Goal: Information Seeking & Learning: Learn about a topic

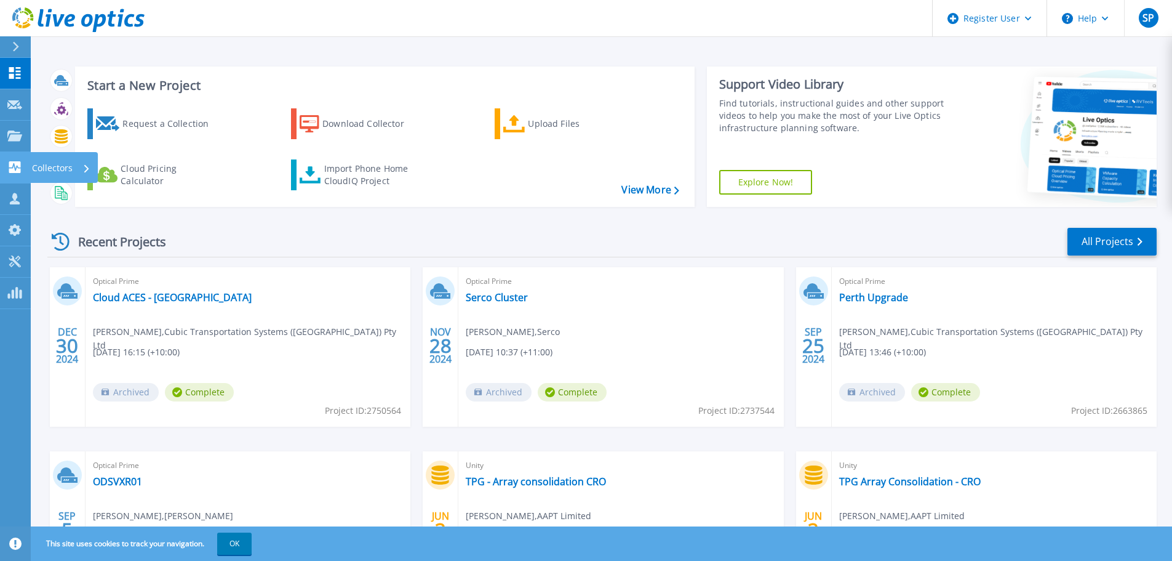
click at [5, 167] on link "Collectors Collectors" at bounding box center [15, 167] width 31 height 31
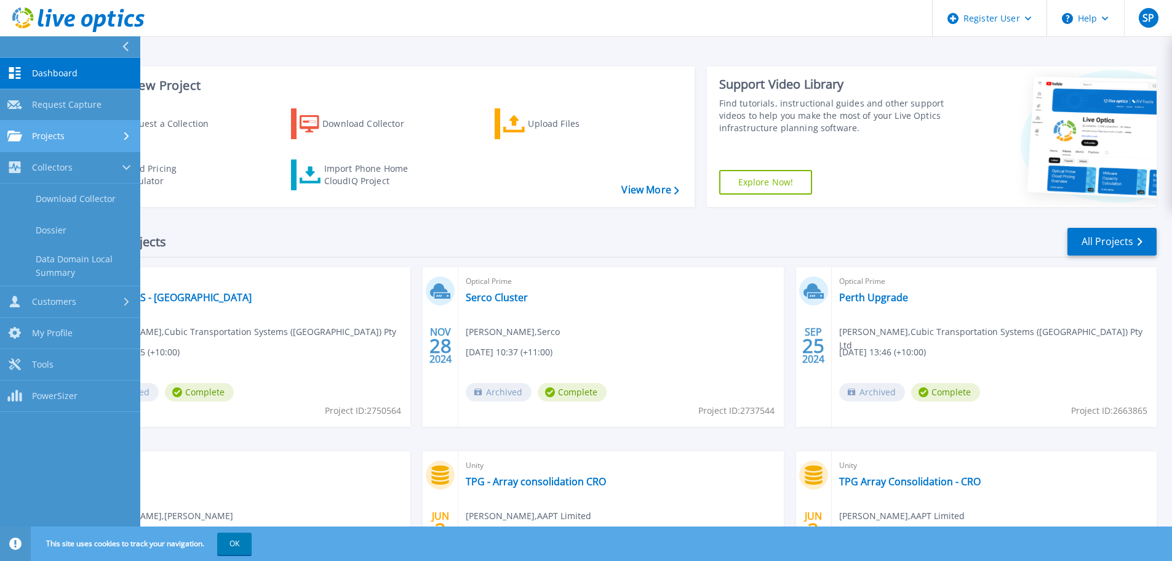
click at [79, 138] on div "Projects" at bounding box center [70, 135] width 126 height 11
click at [74, 182] on link "Search Projects" at bounding box center [70, 167] width 140 height 31
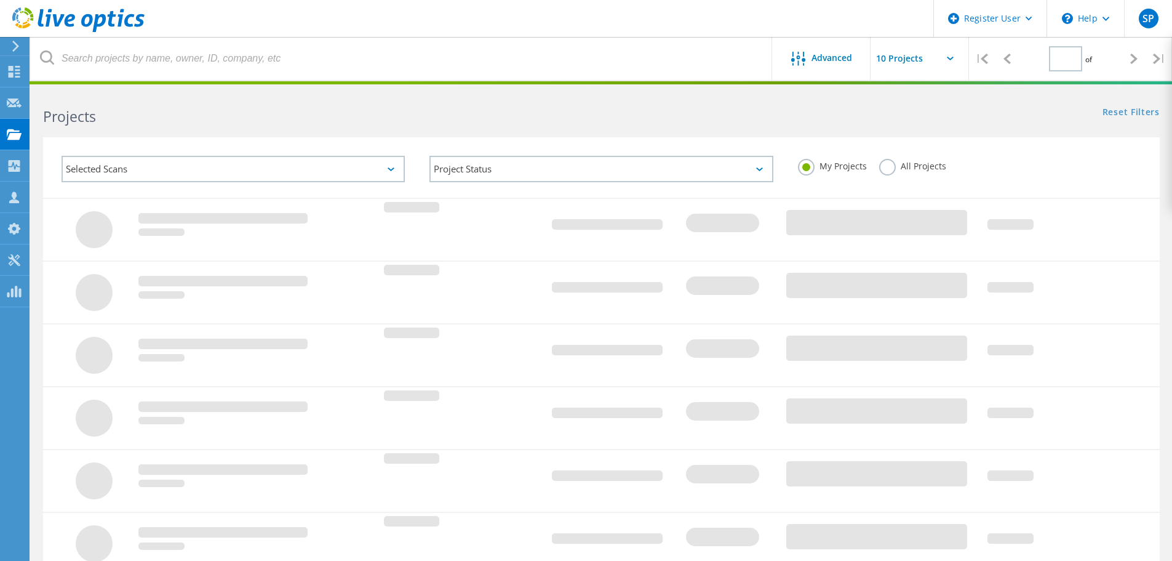
type input "1"
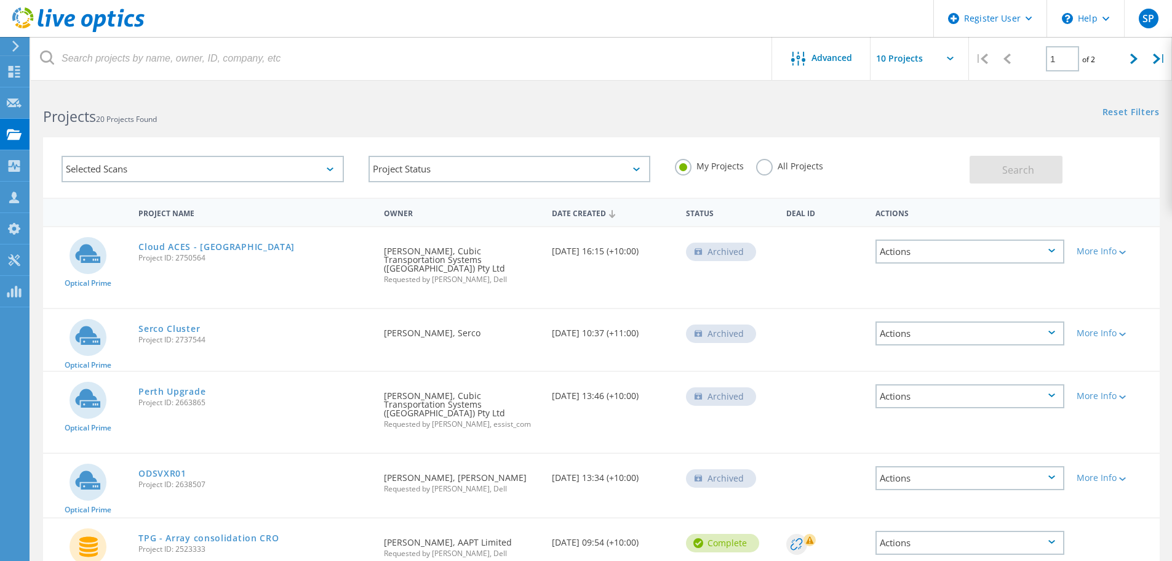
drag, startPoint x: 791, startPoint y: 169, endPoint x: 683, endPoint y: 134, distance: 113.4
click at [789, 168] on label "All Projects" at bounding box center [789, 165] width 67 height 12
click at [0, 0] on input "All Projects" at bounding box center [0, 0] width 0 height 0
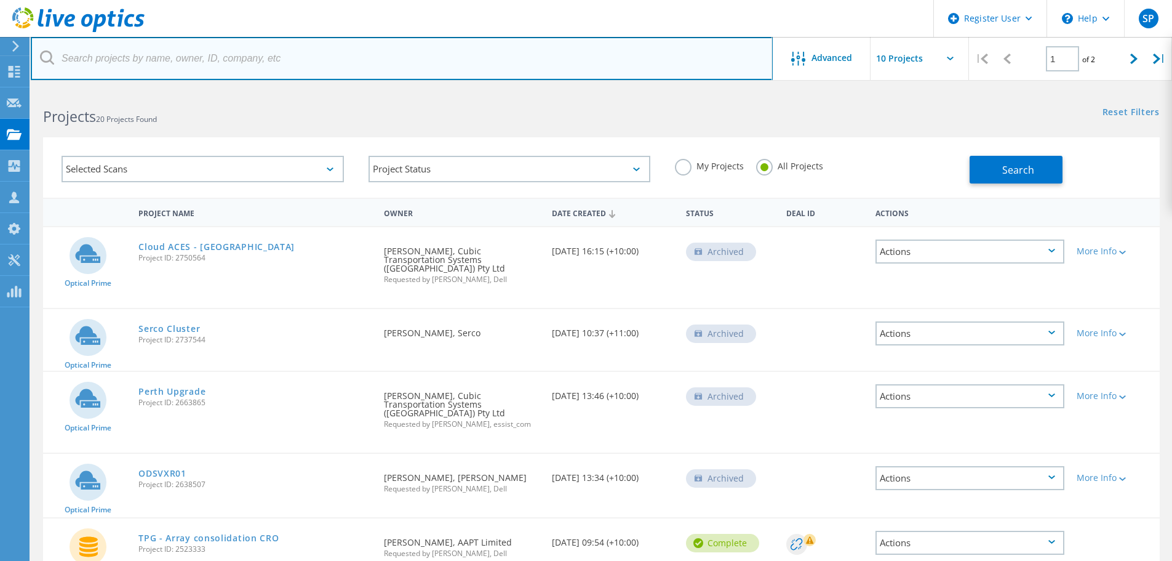
click at [518, 62] on input "text" at bounding box center [402, 58] width 742 height 43
type input "2562371"
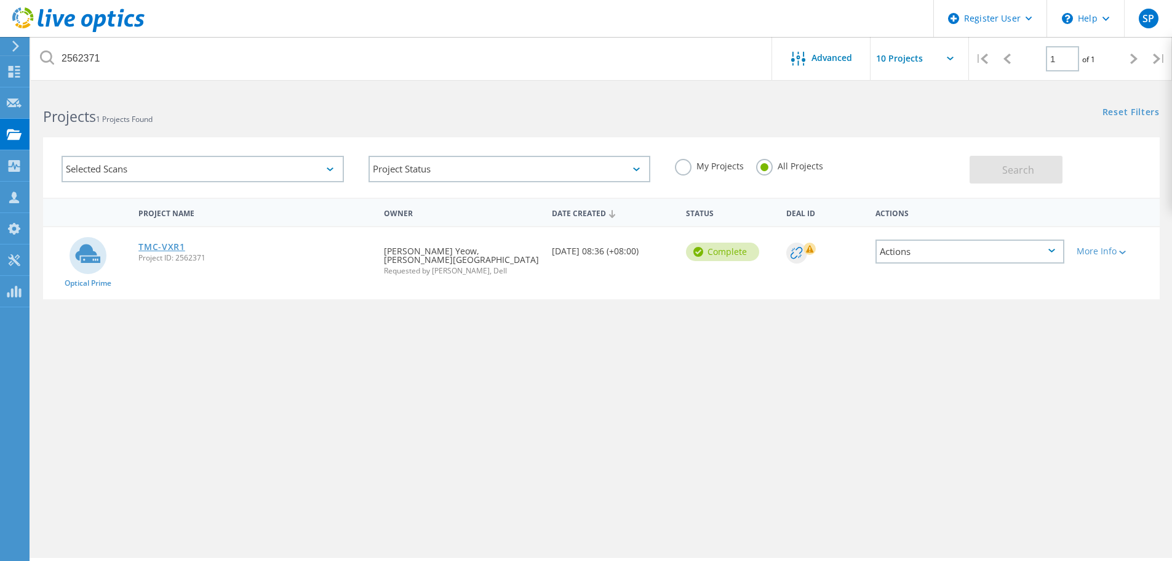
click at [179, 247] on link "TMC-VXR1" at bounding box center [161, 246] width 47 height 9
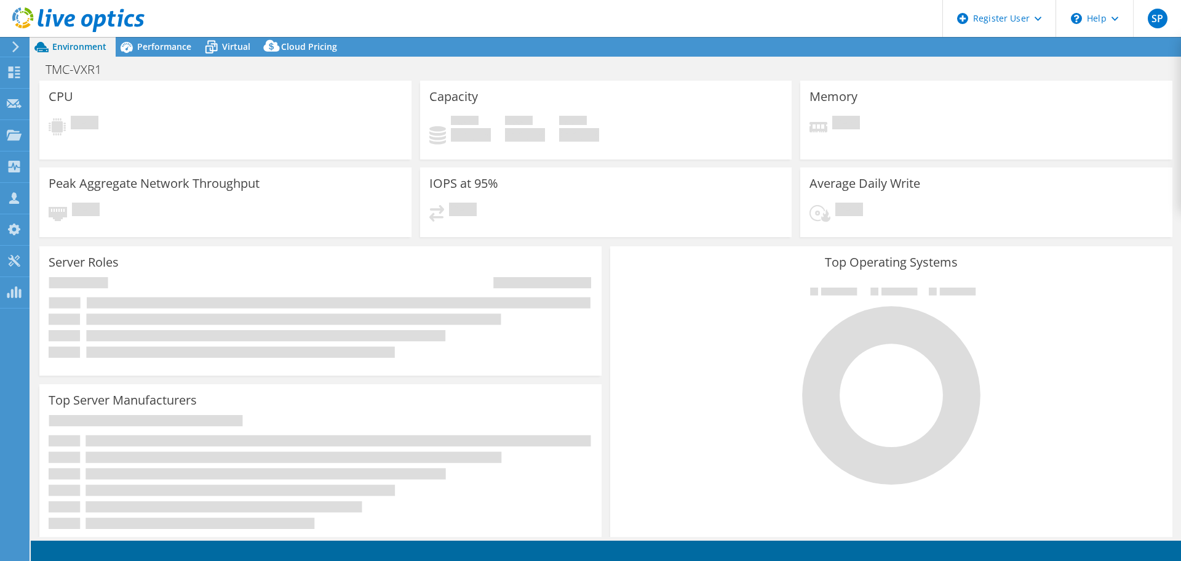
select select "USD"
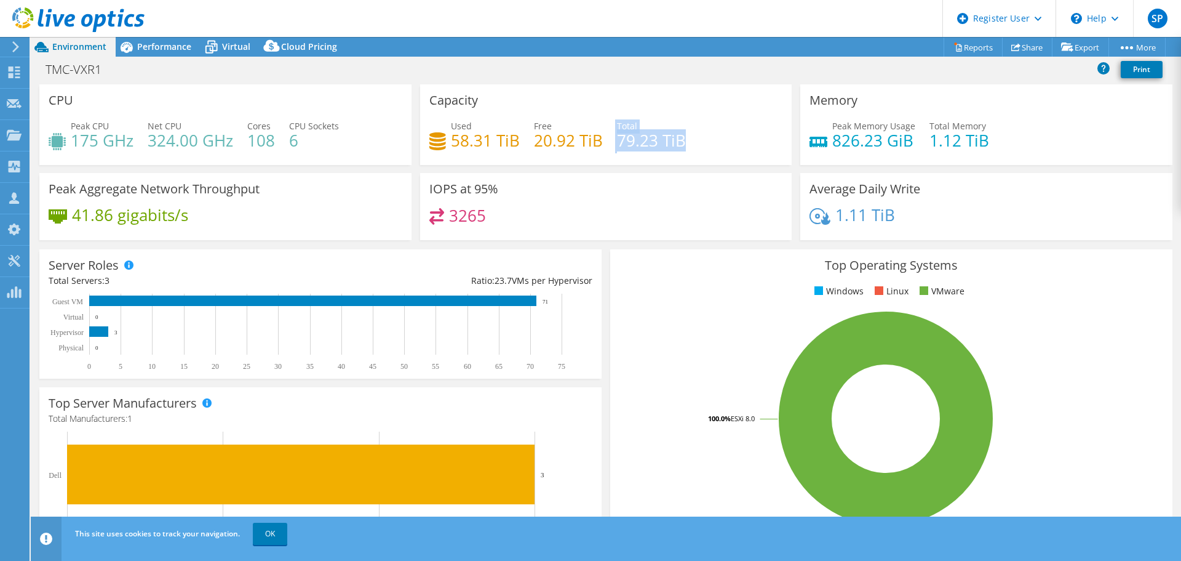
drag, startPoint x: 607, startPoint y: 137, endPoint x: 717, endPoint y: 129, distance: 110.4
click at [717, 129] on div "Used 58.31 TiB Free 20.92 TiB Total 79.23 TiB" at bounding box center [607, 139] width 354 height 40
click at [716, 148] on div "Used 58.31 TiB Free 20.92 TiB Total 79.23 TiB" at bounding box center [607, 139] width 354 height 40
click at [185, 49] on span "Performance" at bounding box center [164, 47] width 54 height 12
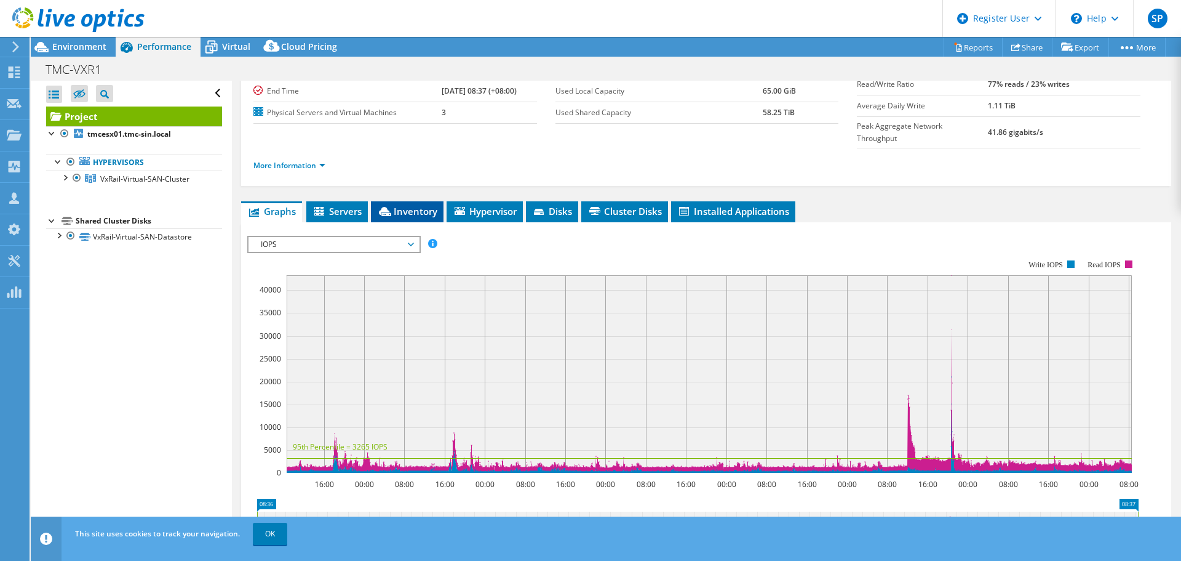
click at [422, 205] on span "Inventory" at bounding box center [407, 211] width 60 height 12
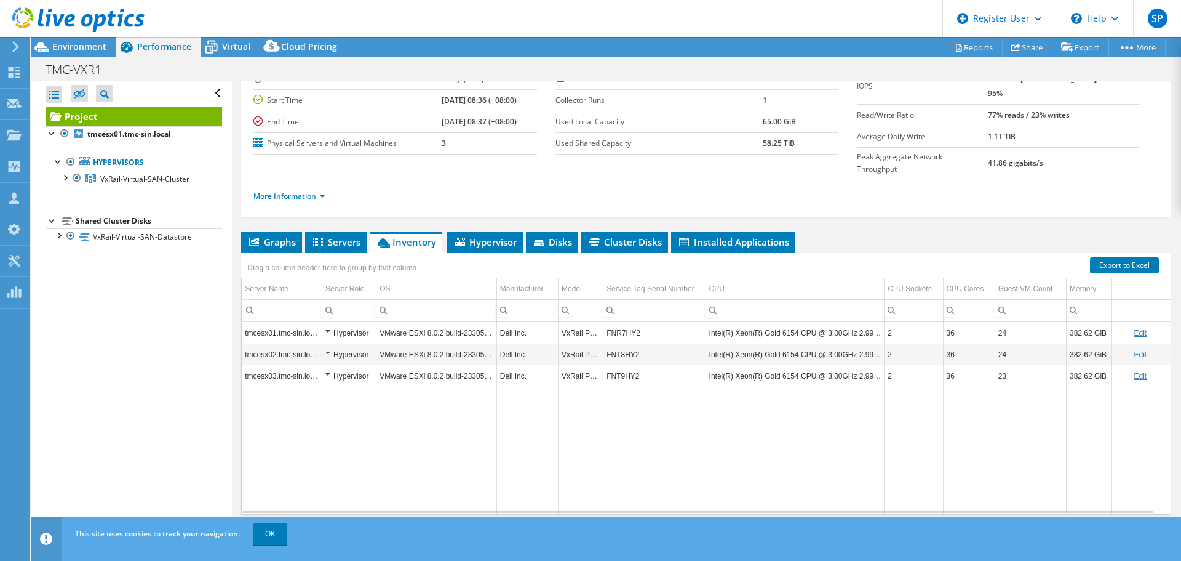
click at [552, 480] on td "Data grid" at bounding box center [528, 449] width 62 height 127
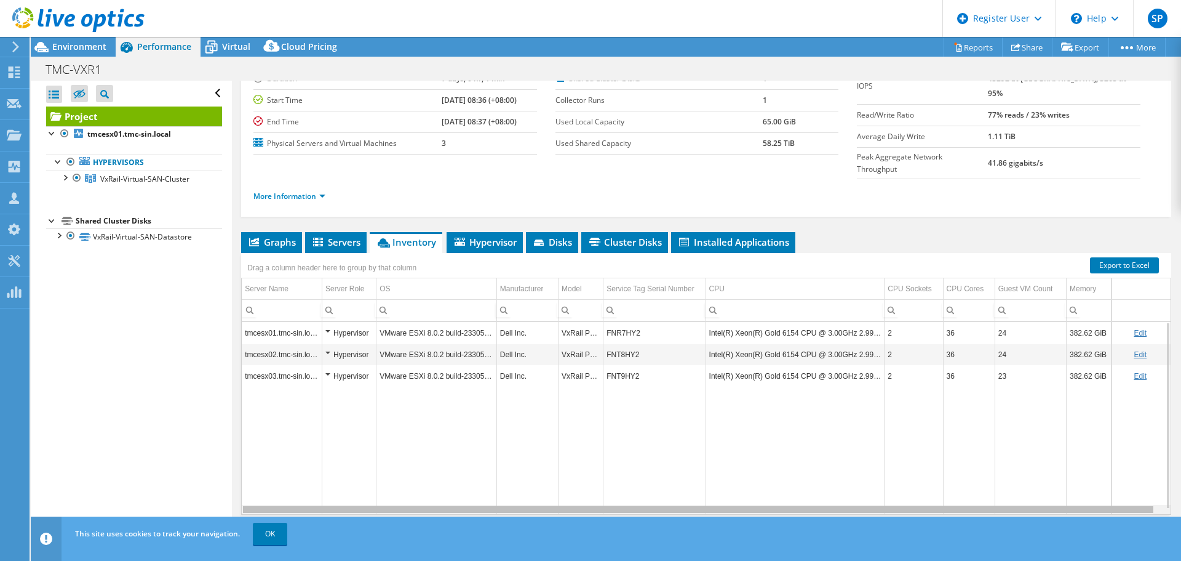
scroll to position [0, 7]
drag, startPoint x: 548, startPoint y: 487, endPoint x: 626, endPoint y: 493, distance: 78.3
click at [626, 493] on body "SP Dell User Sreejith Pai Sreejith.Pai@dell.com Dell My Profile Log Out \n Help…" at bounding box center [590, 280] width 1181 height 561
drag, startPoint x: 621, startPoint y: 482, endPoint x: 701, endPoint y: 480, distance: 80.6
click at [708, 481] on body "SP Dell User Sreejith Pai Sreejith.Pai@dell.com Dell My Profile Log Out \n Help…" at bounding box center [590, 280] width 1181 height 561
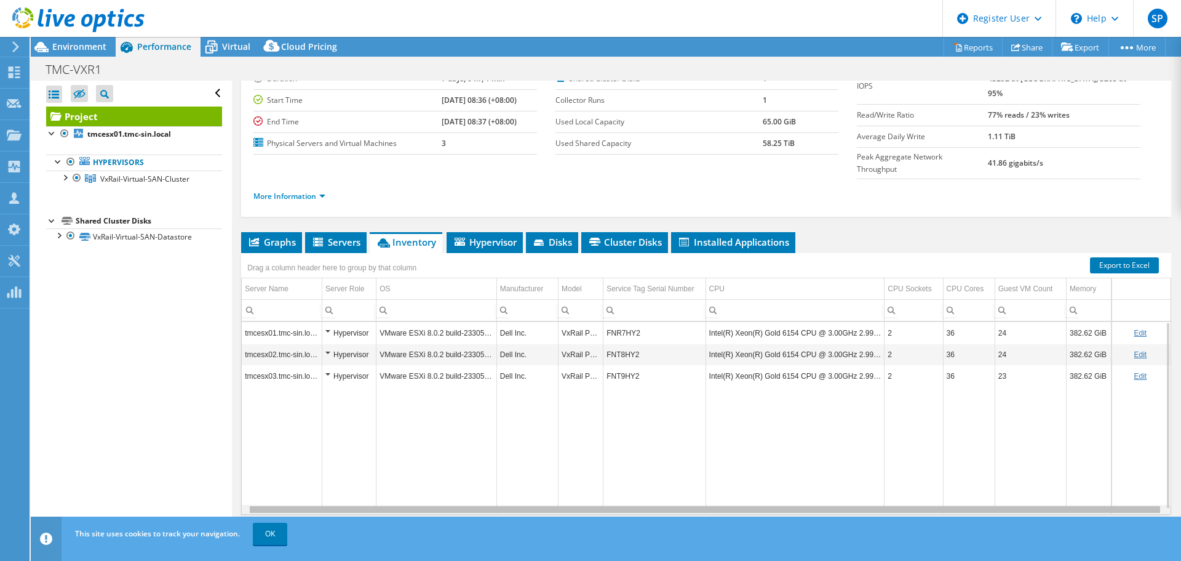
drag, startPoint x: 700, startPoint y: 480, endPoint x: 761, endPoint y: 481, distance: 61.5
click at [762, 482] on body "SP Dell User Sreejith Pai Sreejith.Pai@dell.com Dell My Profile Log Out \n Help…" at bounding box center [590, 280] width 1181 height 561
drag, startPoint x: 786, startPoint y: 482, endPoint x: 841, endPoint y: 484, distance: 54.8
click at [841, 484] on body "SP Dell User Sreejith Pai Sreejith.Pai@dell.com Dell My Profile Log Out \n Help…" at bounding box center [590, 280] width 1181 height 561
drag, startPoint x: 841, startPoint y: 483, endPoint x: 948, endPoint y: 476, distance: 106.7
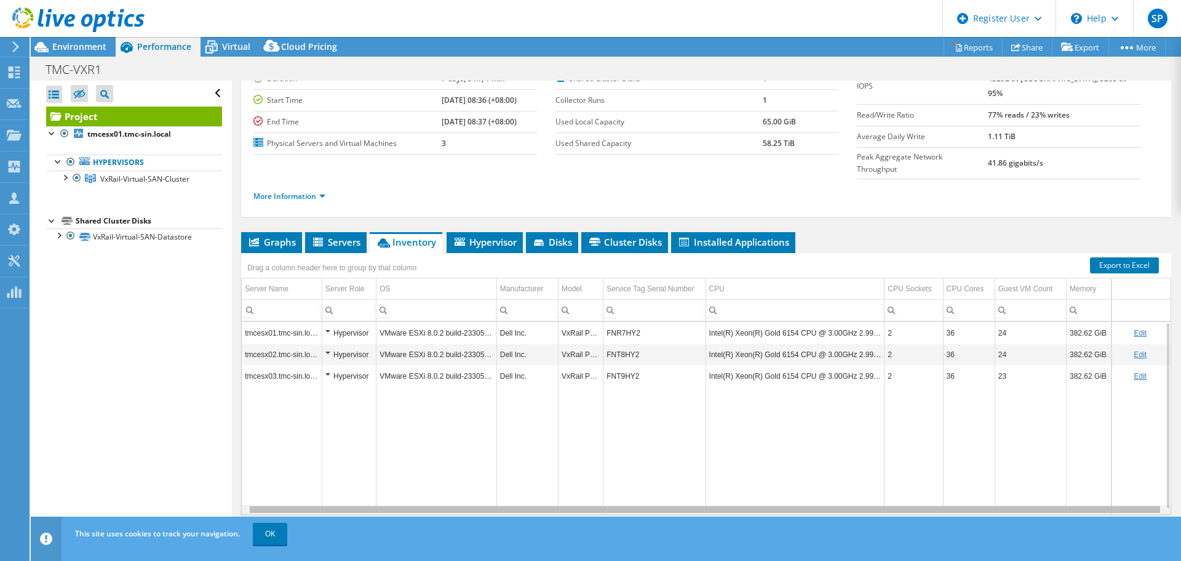
click at [947, 476] on body "SP Dell User Sreejith Pai Sreejith.Pai@dell.com Dell My Profile Log Out \n Help…" at bounding box center [590, 280] width 1181 height 561
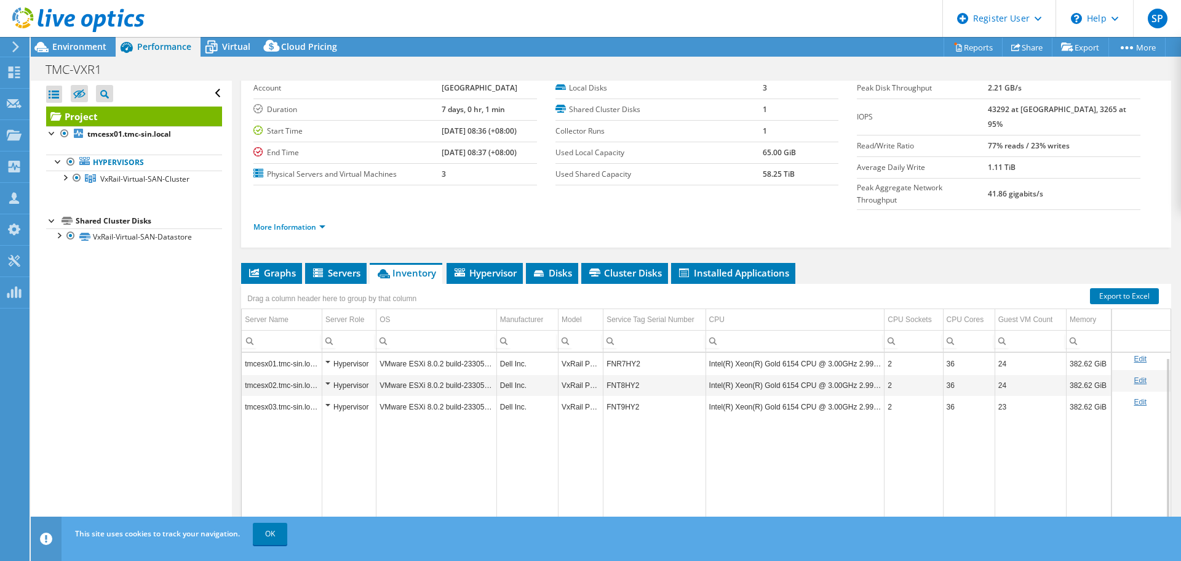
scroll to position [92, 0]
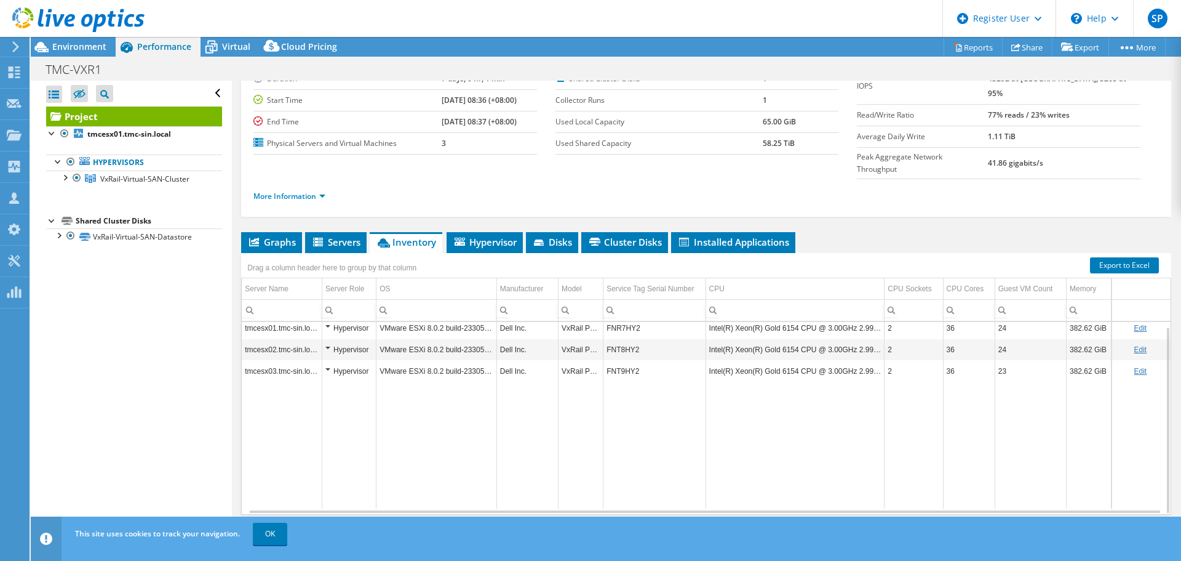
click at [614, 317] on td "FNR7HY2" at bounding box center [655, 328] width 102 height 22
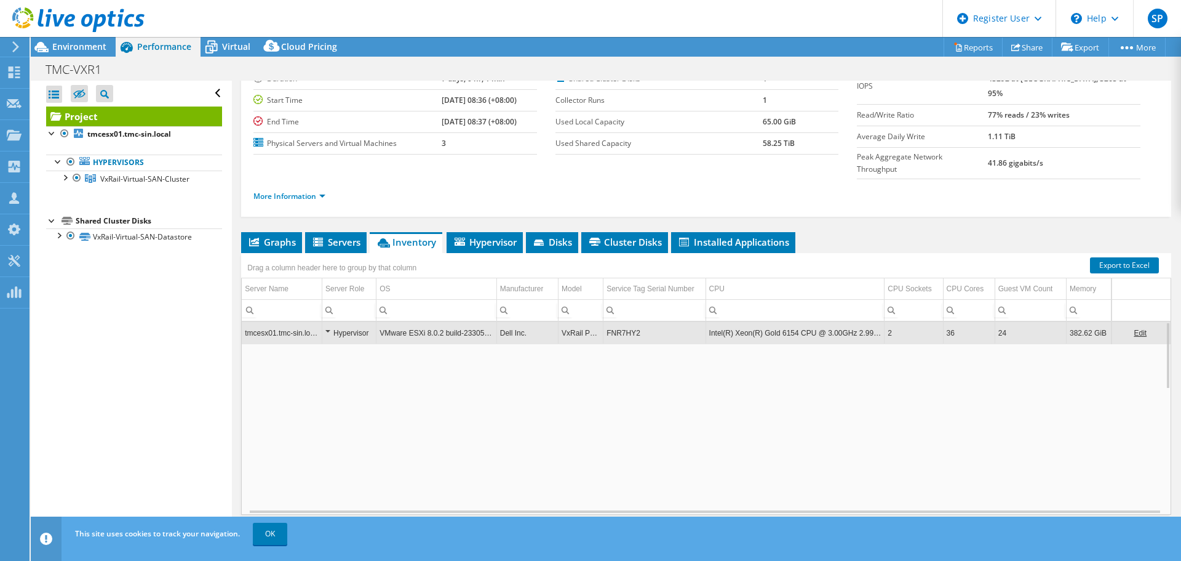
click at [614, 322] on td "FNR7HY2" at bounding box center [655, 333] width 102 height 22
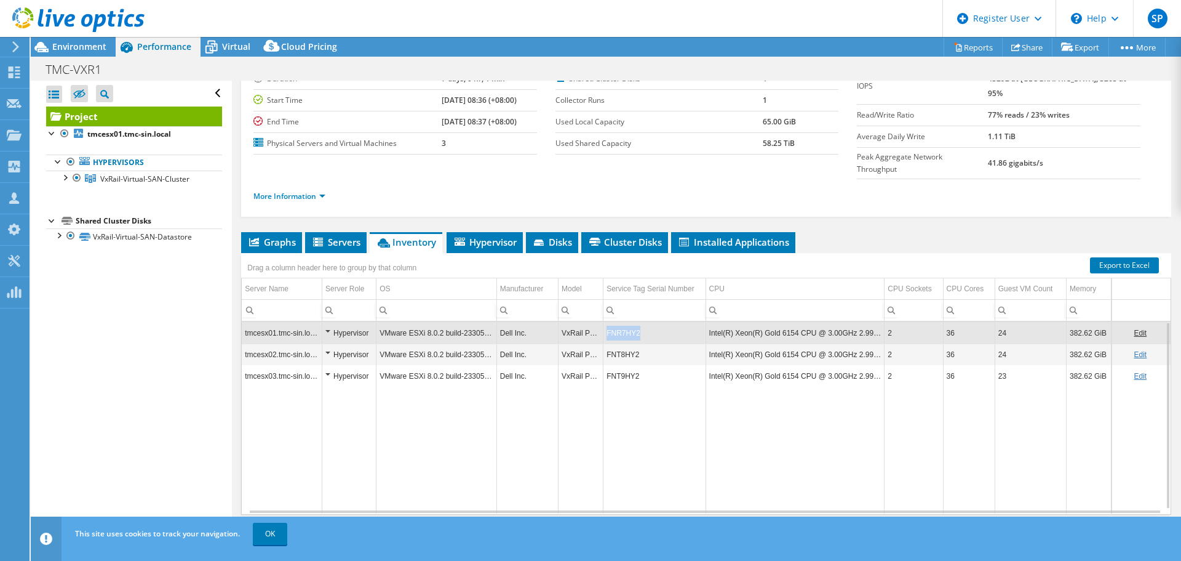
drag, startPoint x: 633, startPoint y: 306, endPoint x: 597, endPoint y: 313, distance: 36.2
click at [604, 322] on td "FNR7HY2" at bounding box center [655, 333] width 102 height 22
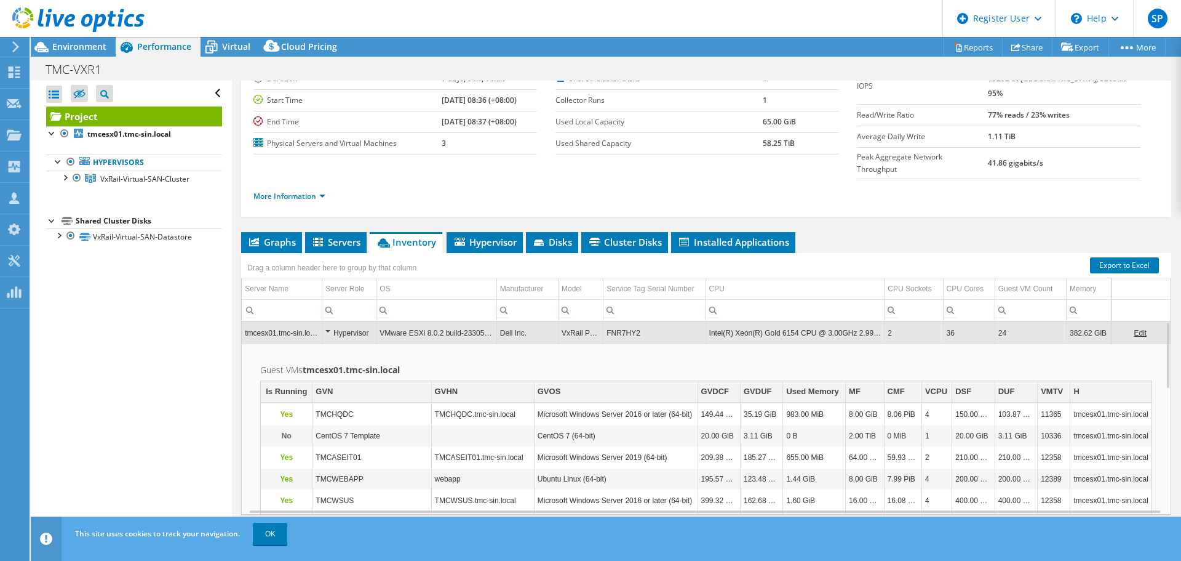
click at [628, 322] on td "FNR7HY2" at bounding box center [655, 333] width 102 height 22
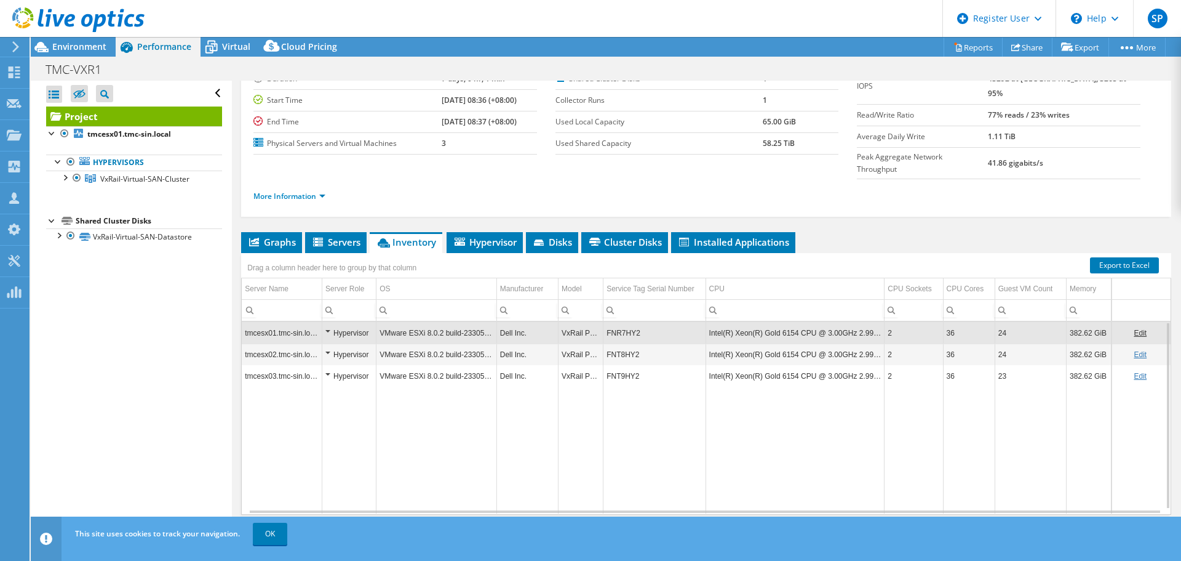
click at [631, 322] on td "FNR7HY2" at bounding box center [655, 333] width 102 height 22
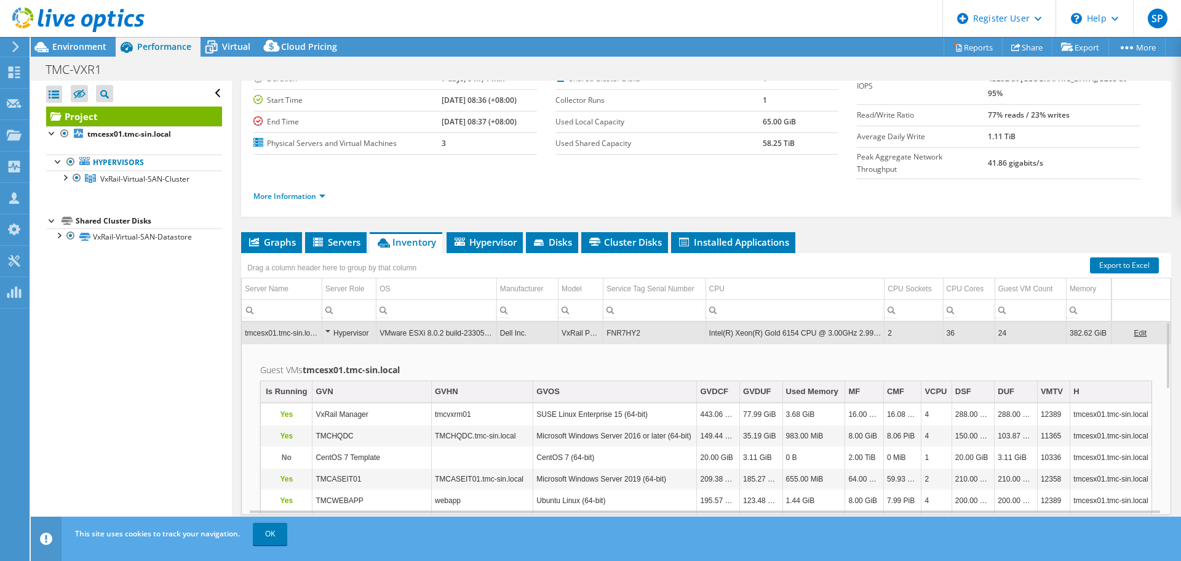
drag, startPoint x: 631, startPoint y: 308, endPoint x: 599, endPoint y: 308, distance: 32.0
click at [605, 322] on td "FNR7HY2" at bounding box center [655, 333] width 102 height 22
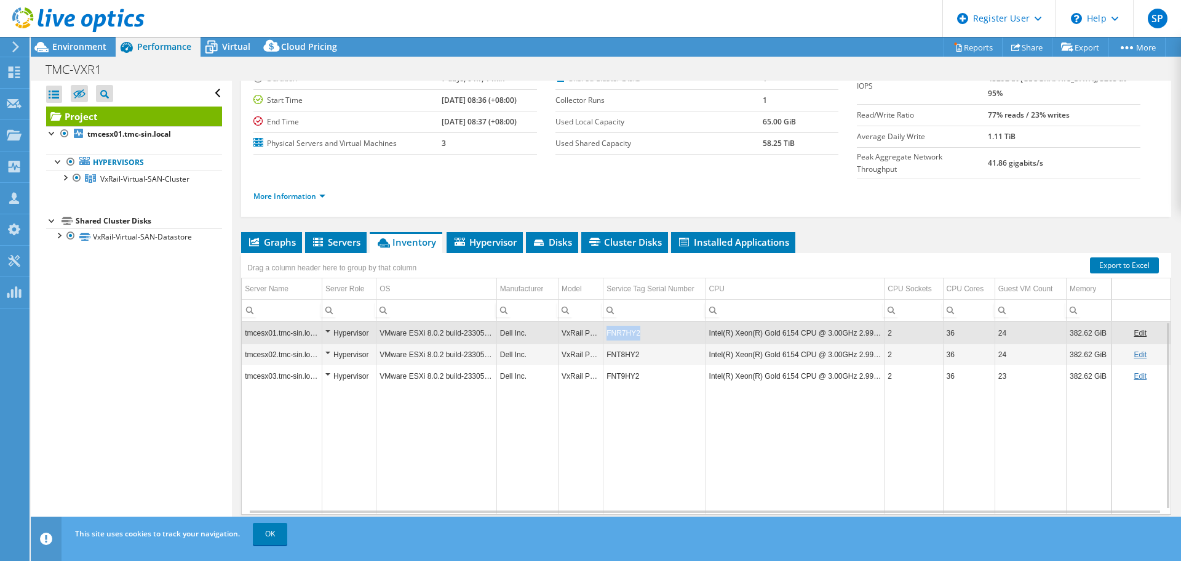
click at [605, 322] on td "FNR7HY2" at bounding box center [655, 333] width 102 height 22
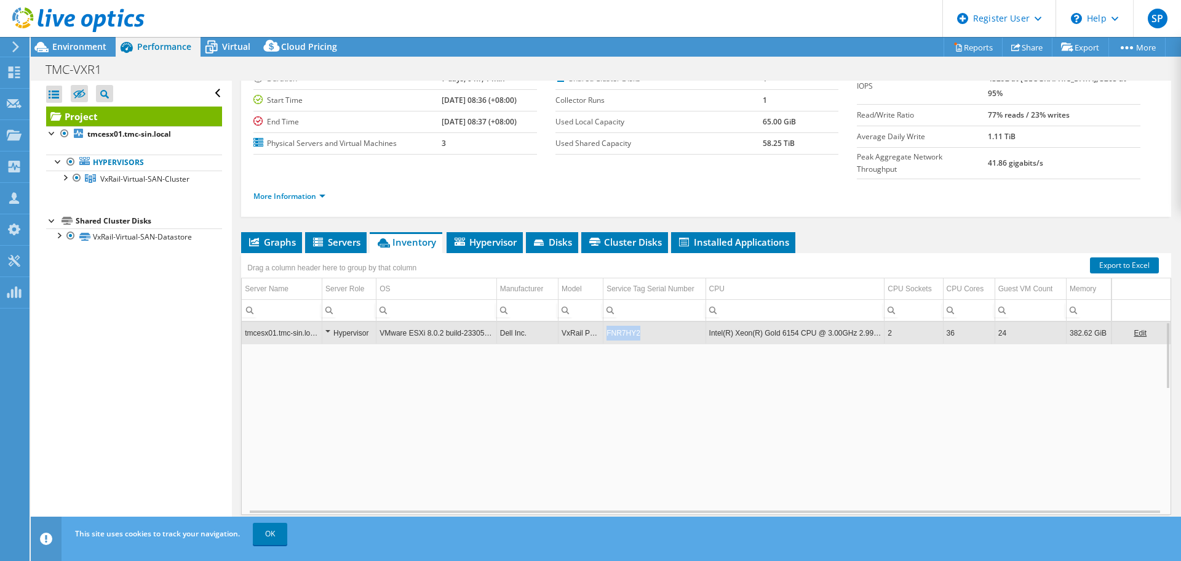
click at [605, 322] on td "FNR7HY2" at bounding box center [655, 333] width 102 height 22
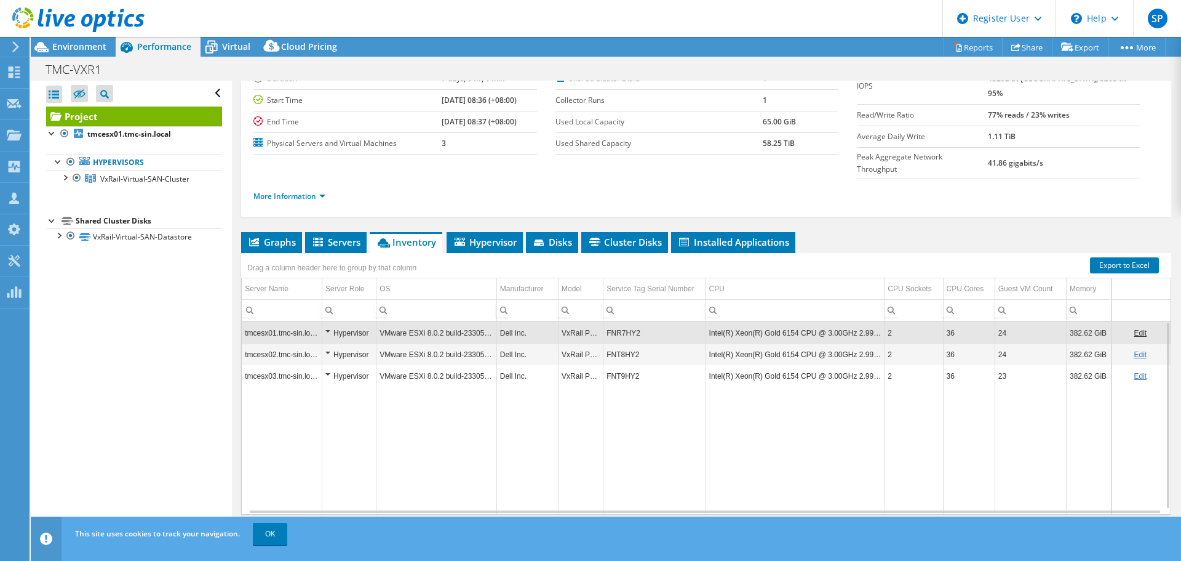
click at [605, 322] on td "FNR7HY2" at bounding box center [655, 333] width 102 height 22
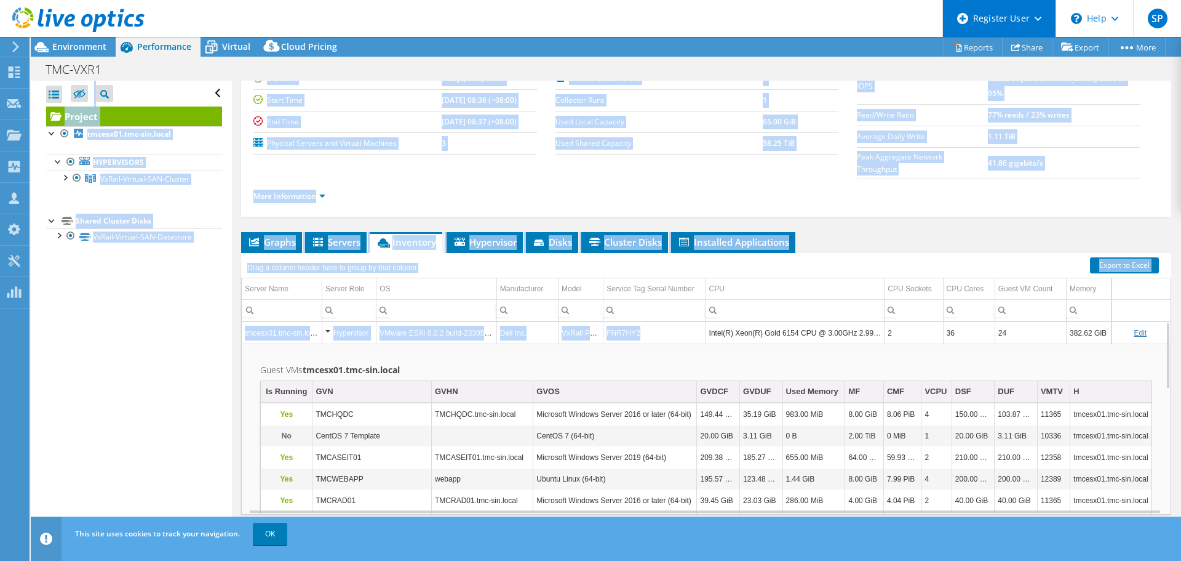
scroll to position [0, 0]
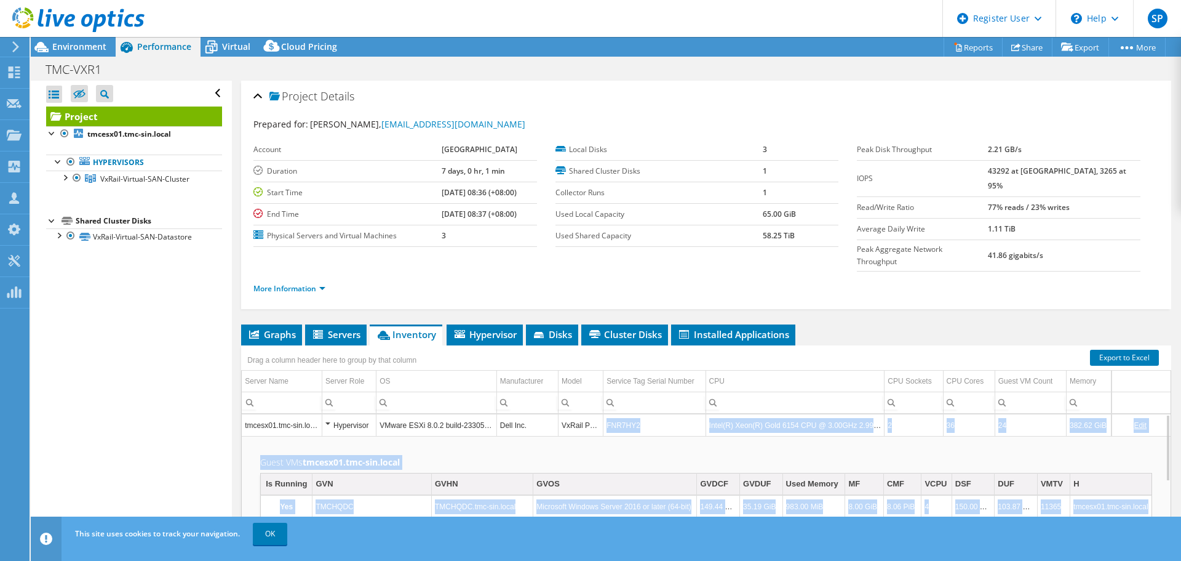
click at [1051, 0] on html "SP Dell User Sreejith Pai Sreejith.Pai@dell.com Dell My Profile Log Out \n Help…" at bounding box center [590, 280] width 1181 height 561
click at [625, 414] on td "FNR7HY2" at bounding box center [655, 425] width 102 height 22
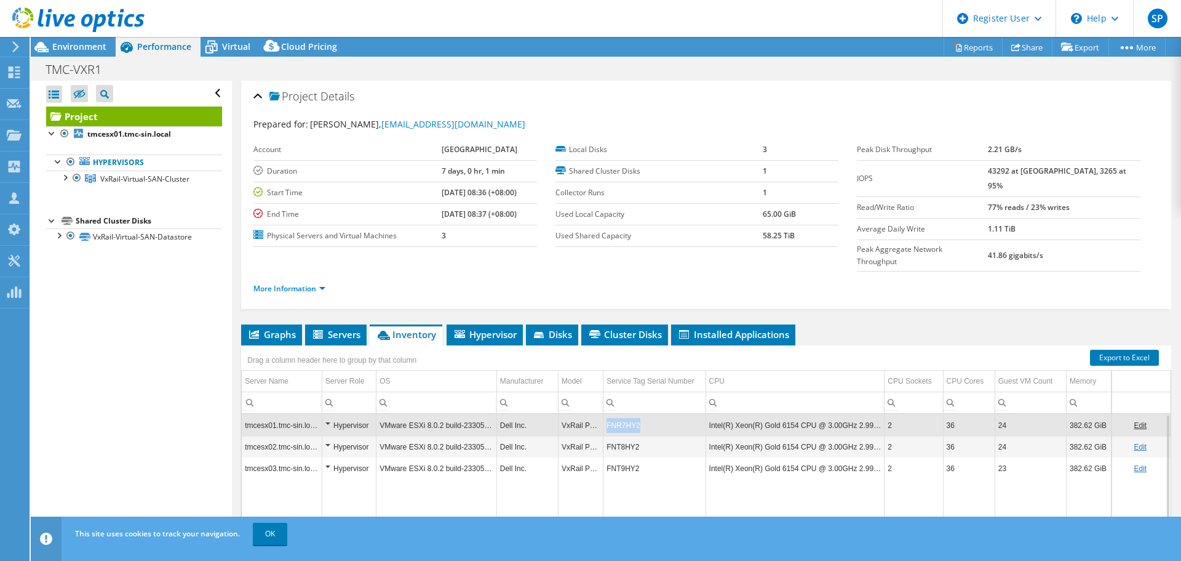
drag, startPoint x: 630, startPoint y: 401, endPoint x: 599, endPoint y: 401, distance: 30.8
click at [604, 414] on td "FNR7HY2" at bounding box center [655, 425] width 102 height 22
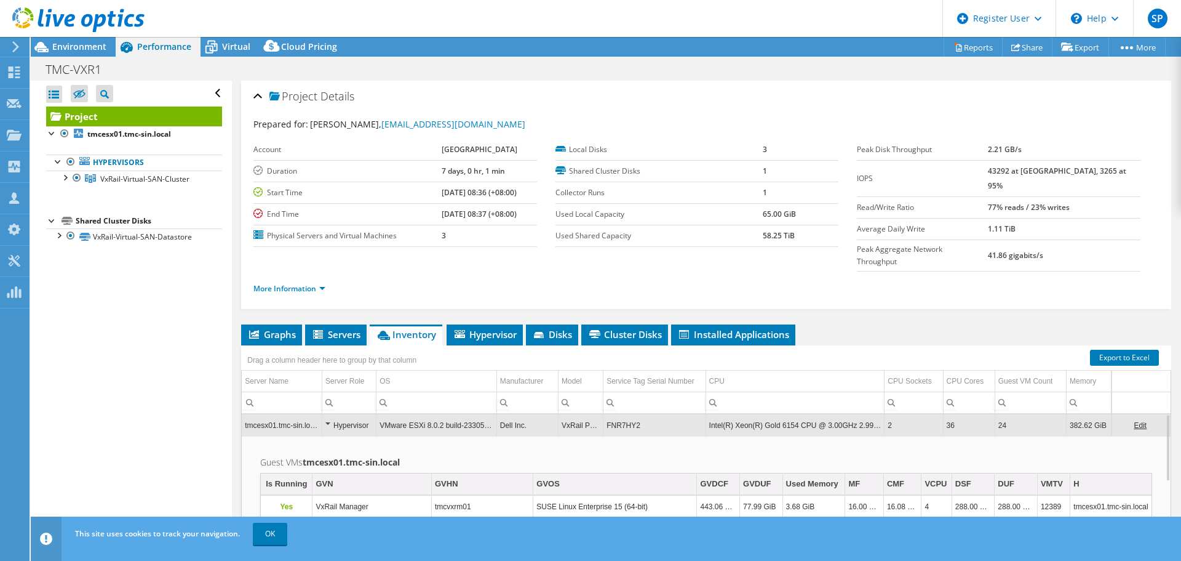
click at [148, 411] on div "Open All Close All Hide Excluded Nodes Project Tree Filter" at bounding box center [131, 309] width 201 height 456
drag, startPoint x: 639, startPoint y: 402, endPoint x: 597, endPoint y: 409, distance: 42.5
click at [604, 414] on td "FNR7HY2" at bounding box center [655, 425] width 102 height 22
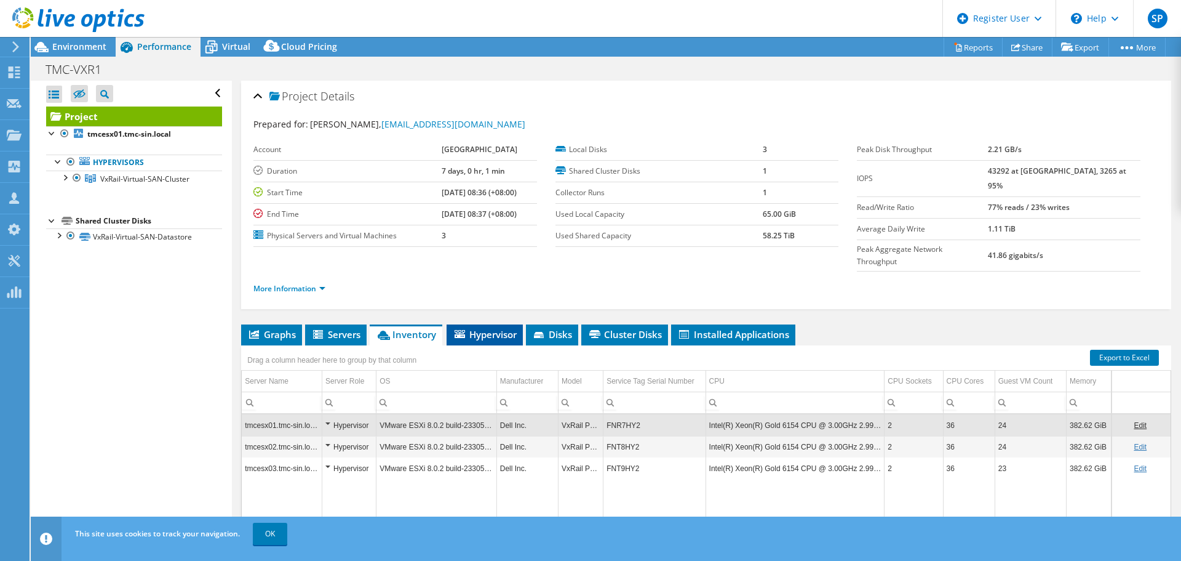
click at [484, 328] on span "Hypervisor" at bounding box center [485, 334] width 64 height 12
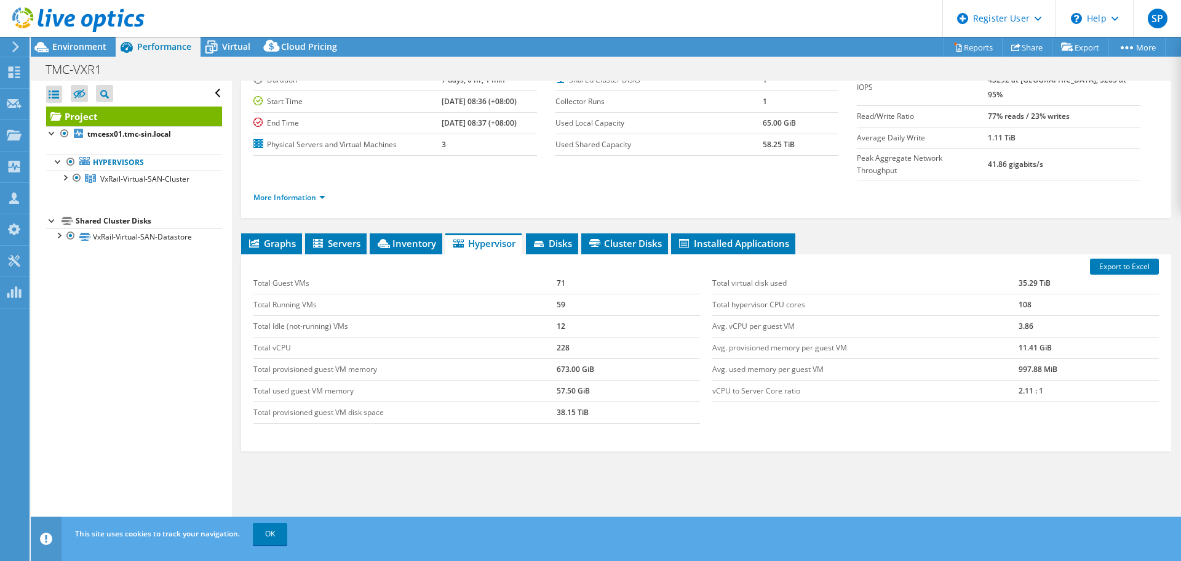
scroll to position [92, 0]
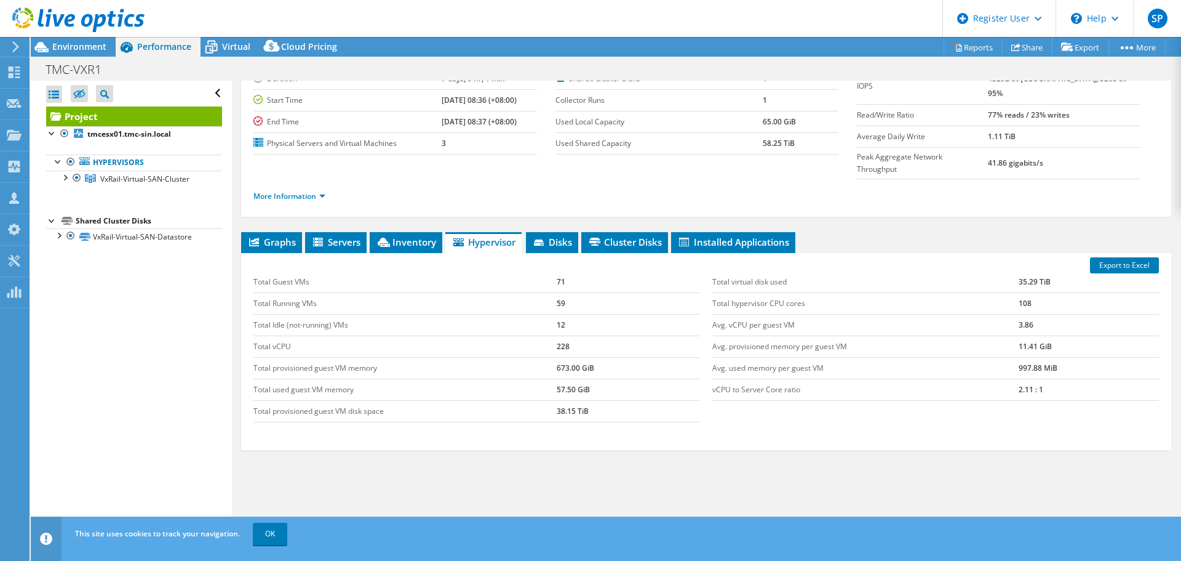
click at [573, 259] on div "Total Guest VMs 71 Total Running VMs 59 Total Idle (not-running) VMs 12 Total v…" at bounding box center [476, 346] width 459 height 175
click at [565, 236] on span "Disks" at bounding box center [552, 242] width 40 height 12
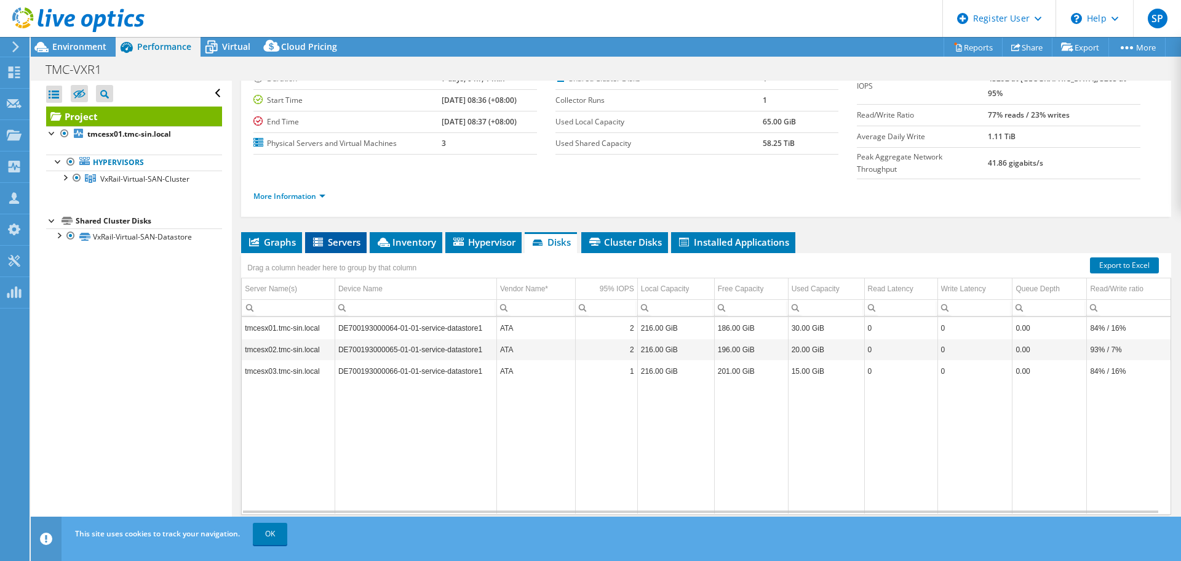
click at [340, 236] on span "Servers" at bounding box center [335, 242] width 49 height 12
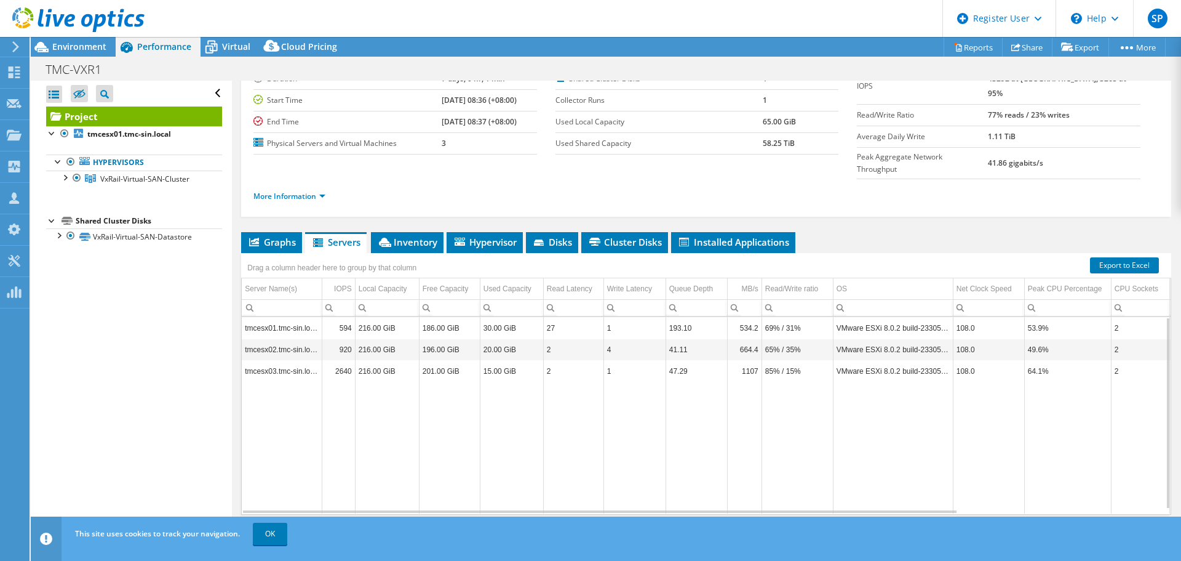
drag, startPoint x: 651, startPoint y: 483, endPoint x: 673, endPoint y: 484, distance: 21.5
click at [673, 484] on div "tmcesx01.tmc-sin.local 594 216.00 GiB 186.00 GiB 30.00 GiB 27 1 193.10 534.2 69…" at bounding box center [706, 415] width 929 height 197
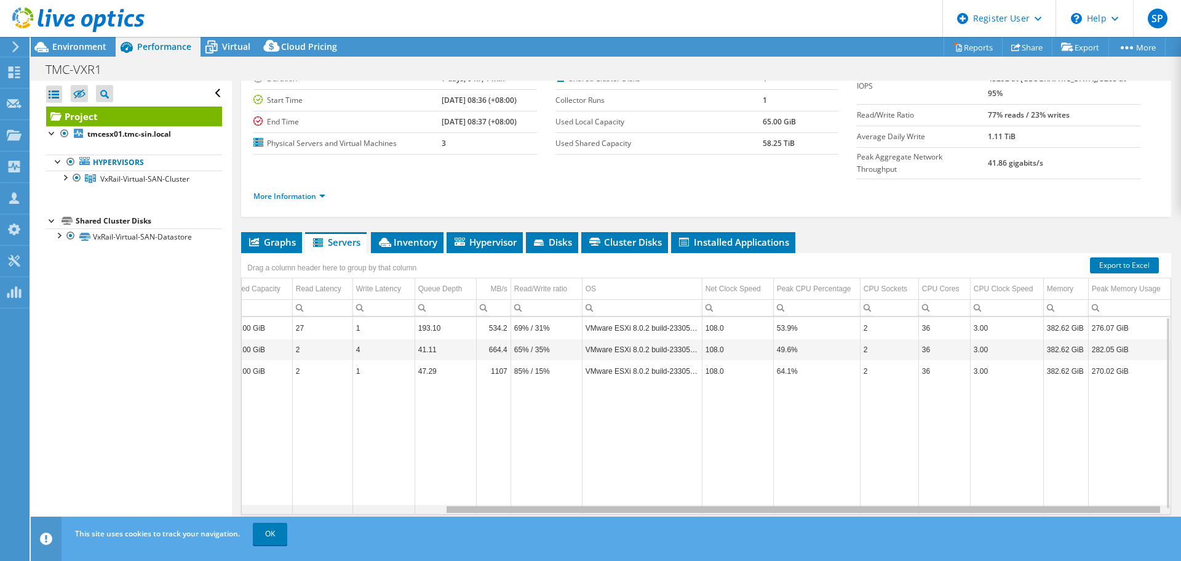
scroll to position [0, 262]
drag, startPoint x: 673, startPoint y: 485, endPoint x: 1007, endPoint y: 444, distance: 336.0
click at [1003, 458] on body "SP Dell User Sreejith Pai Sreejith.Pai@dell.com Dell My Profile Log Out \n Help…" at bounding box center [590, 280] width 1181 height 561
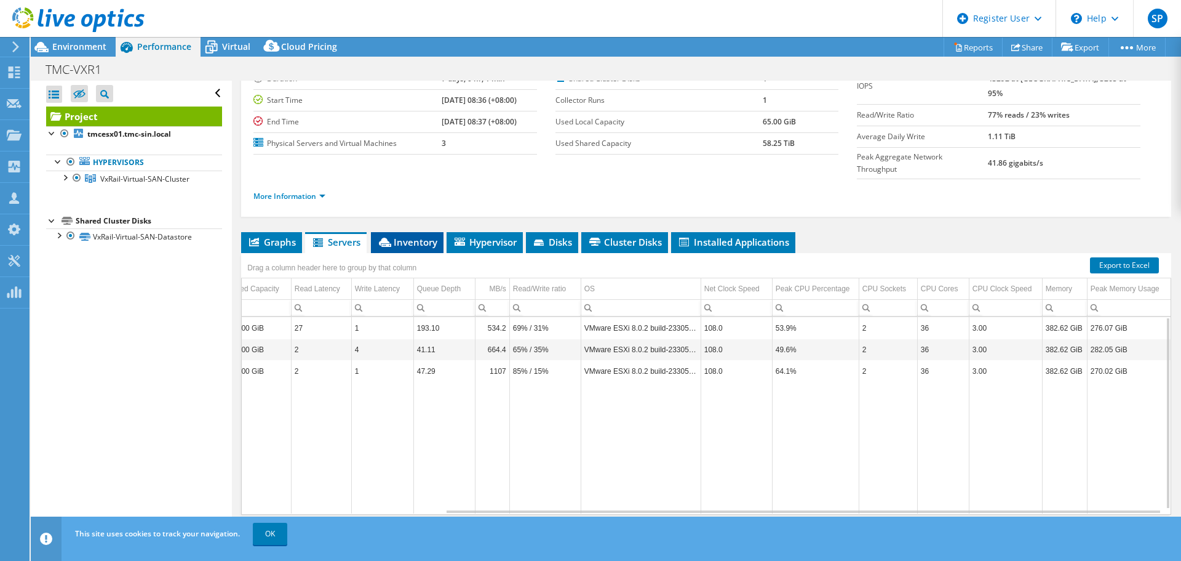
click at [426, 236] on span "Inventory" at bounding box center [407, 242] width 60 height 12
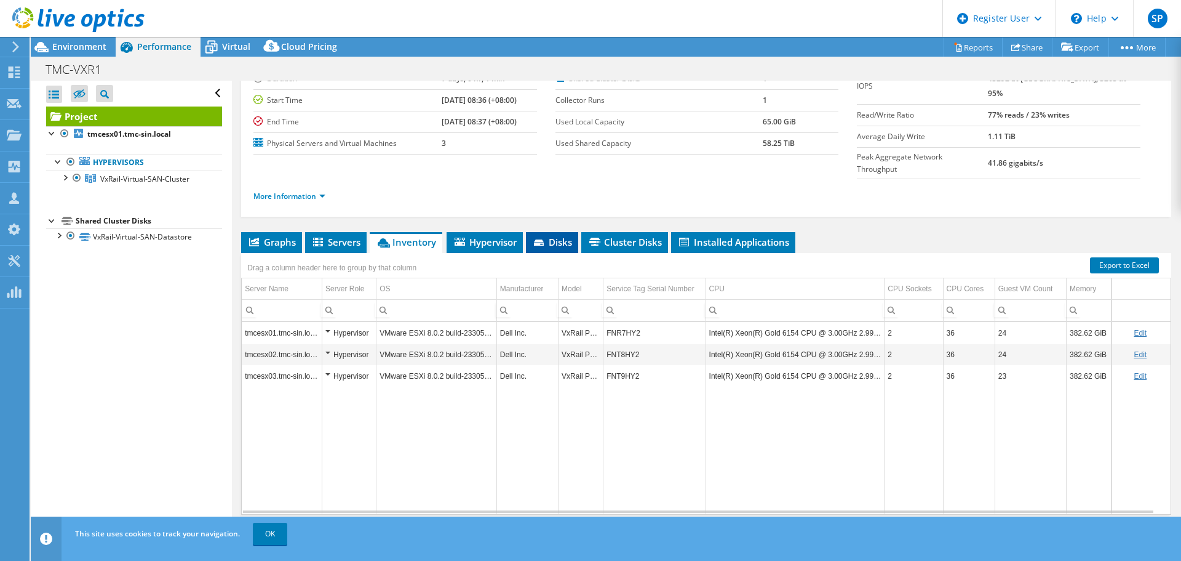
click at [548, 236] on span "Disks" at bounding box center [552, 242] width 40 height 12
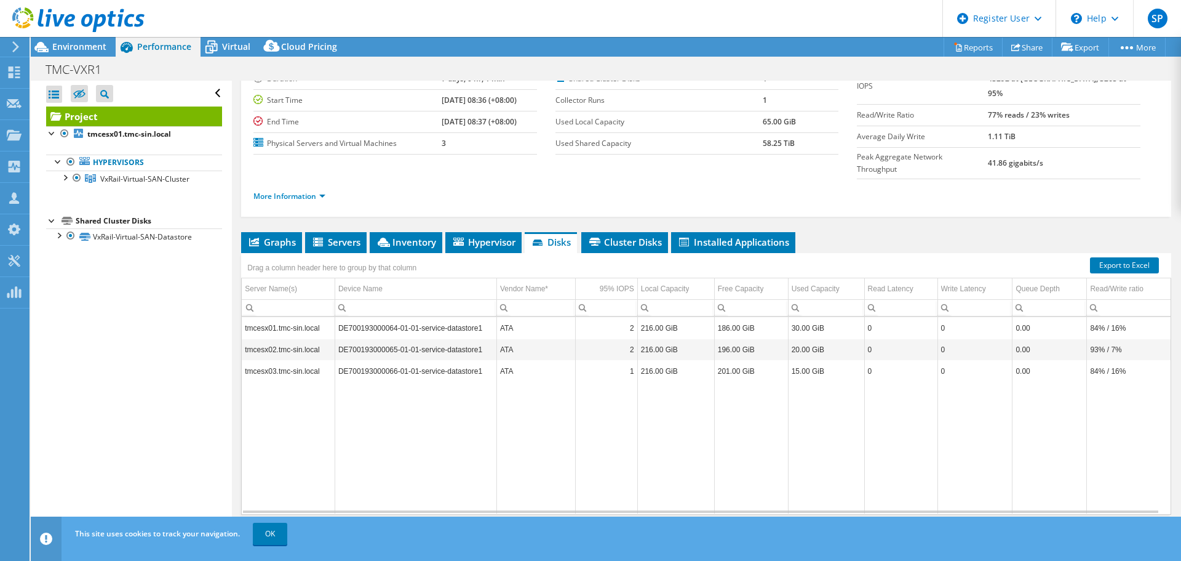
click at [349, 317] on td "DE700193000064-01-01-service-datastore1" at bounding box center [416, 328] width 162 height 22
copy td "DE700193000064"
